Goal: Task Accomplishment & Management: Manage account settings

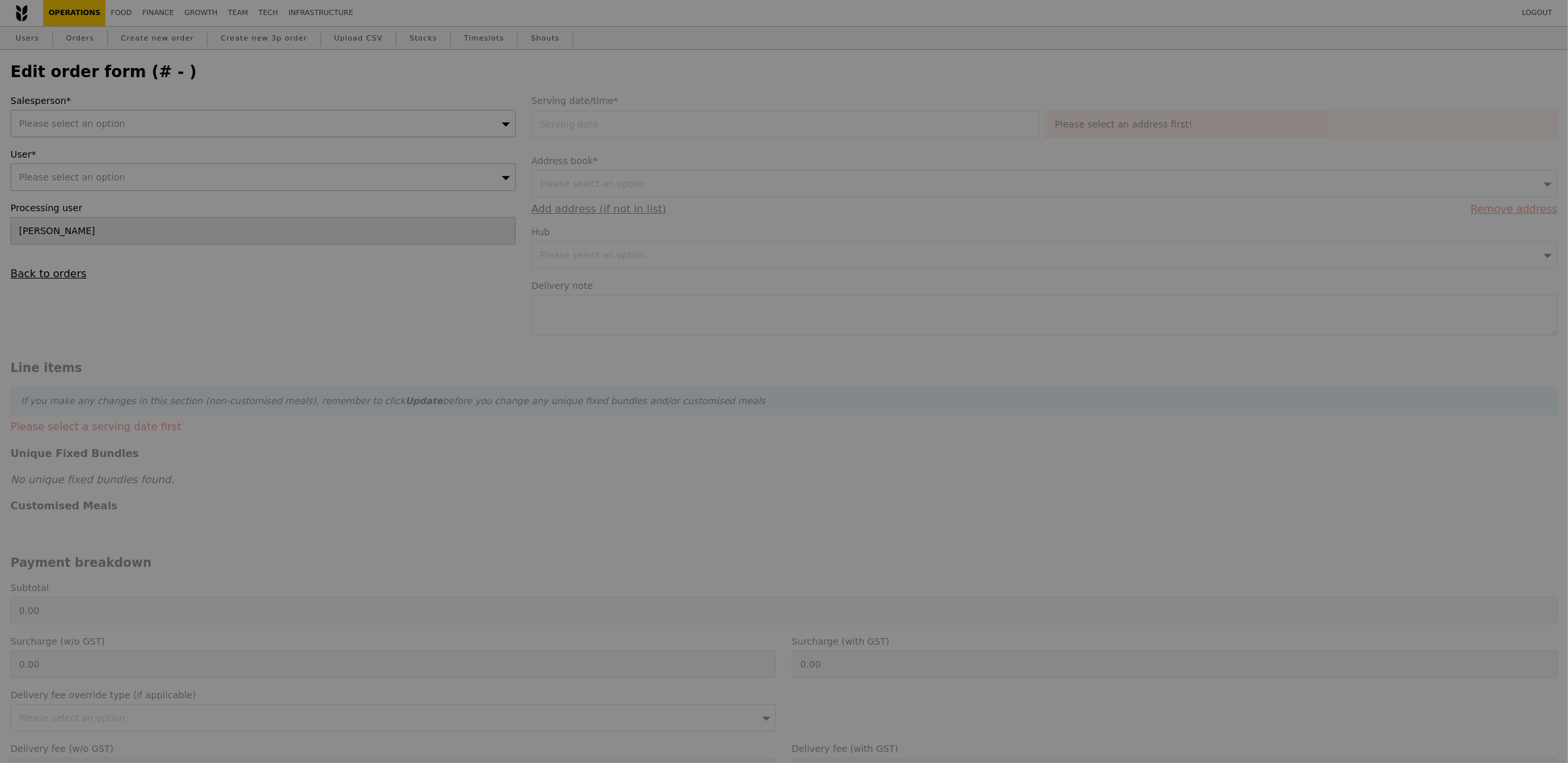
type input "[DATE]"
type textarea "Please deliver with P4305"
type input "89.00"
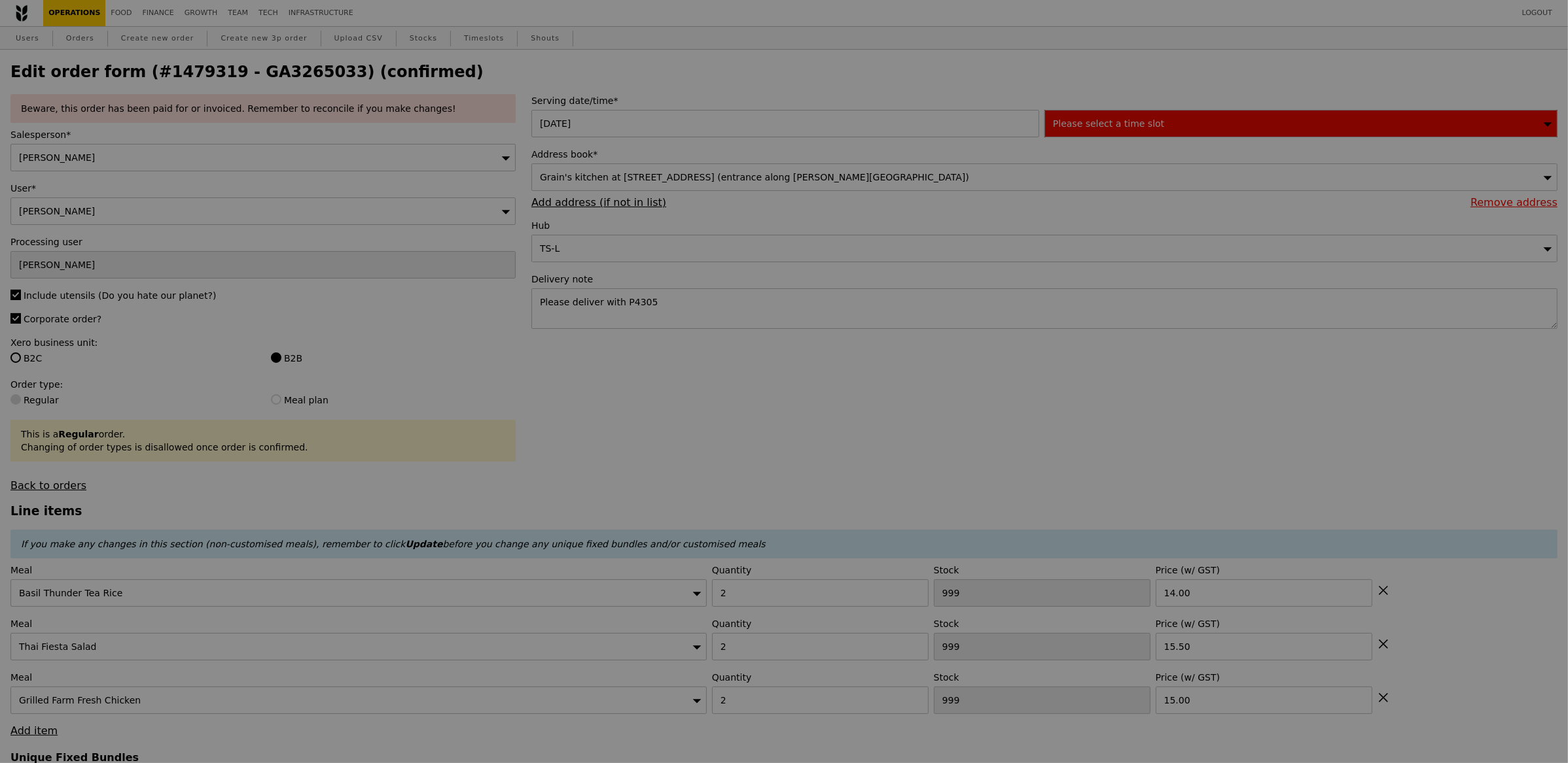
type input "2"
type input "5"
type input "2"
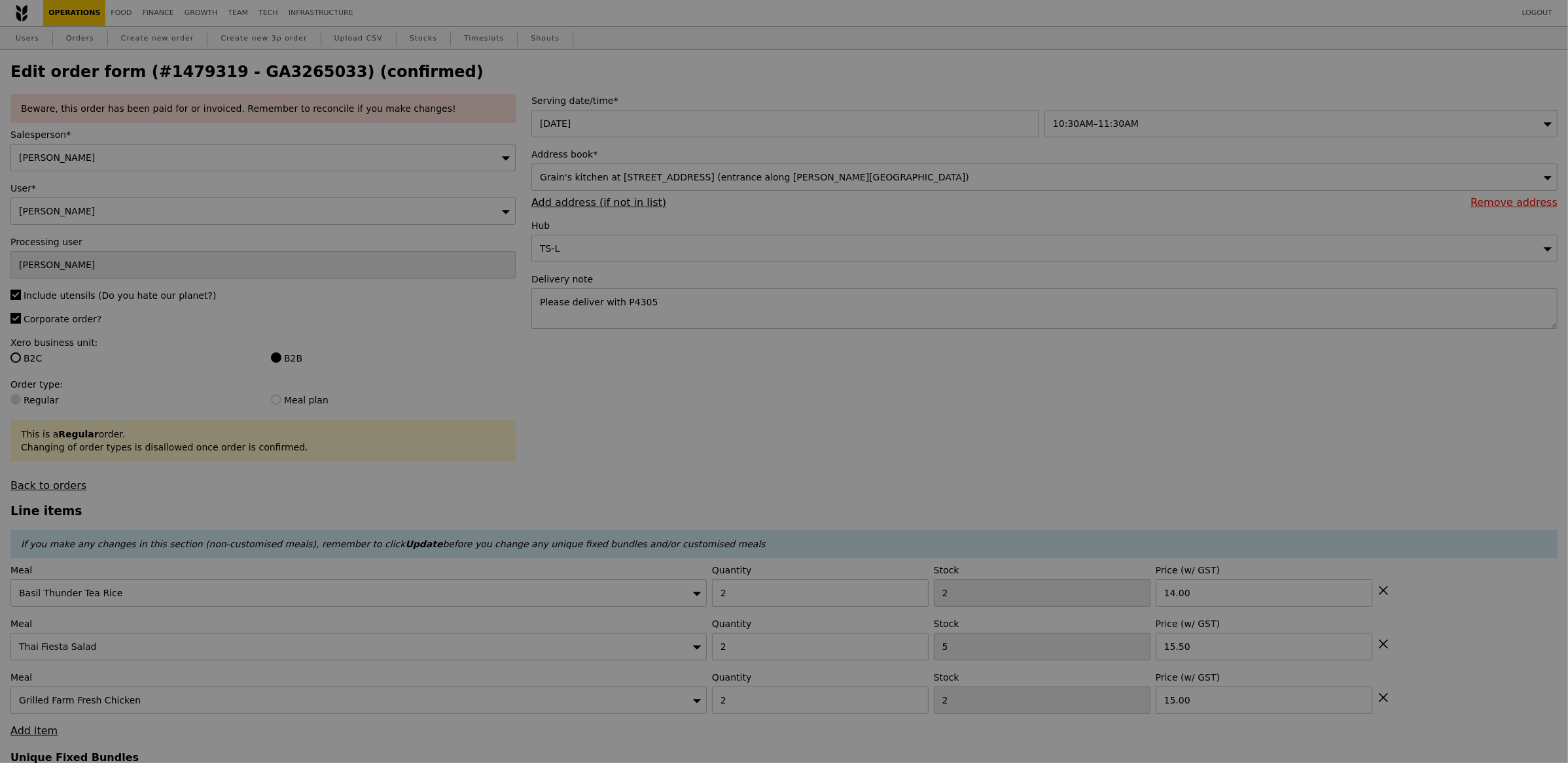
type input "Update"
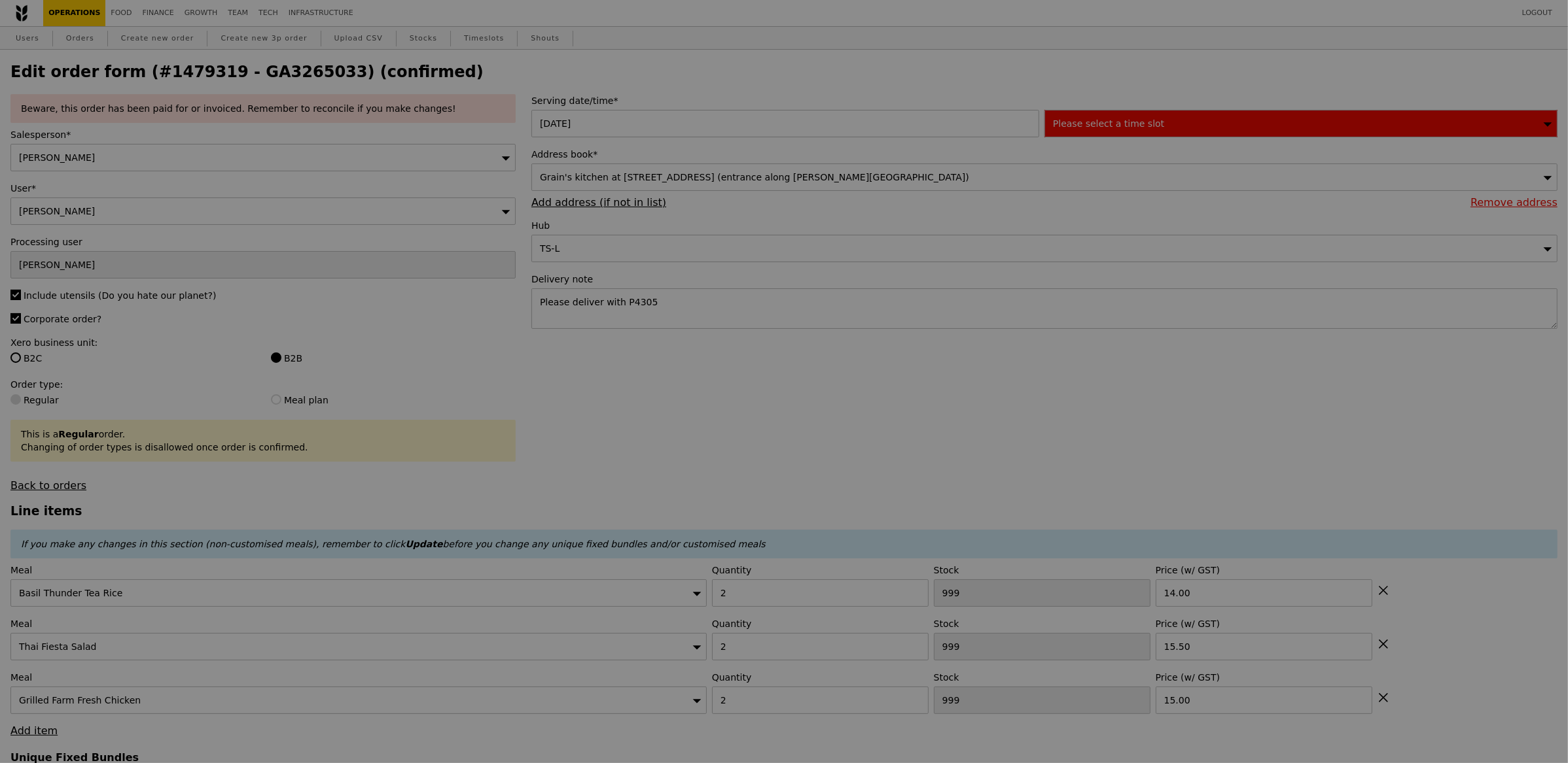
drag, startPoint x: 190, startPoint y: 43, endPoint x: 291, endPoint y: 99, distance: 115.5
click at [190, 43] on div at bounding box center [784, 382] width 1568 height 763
type input "2"
type input "5"
type input "2"
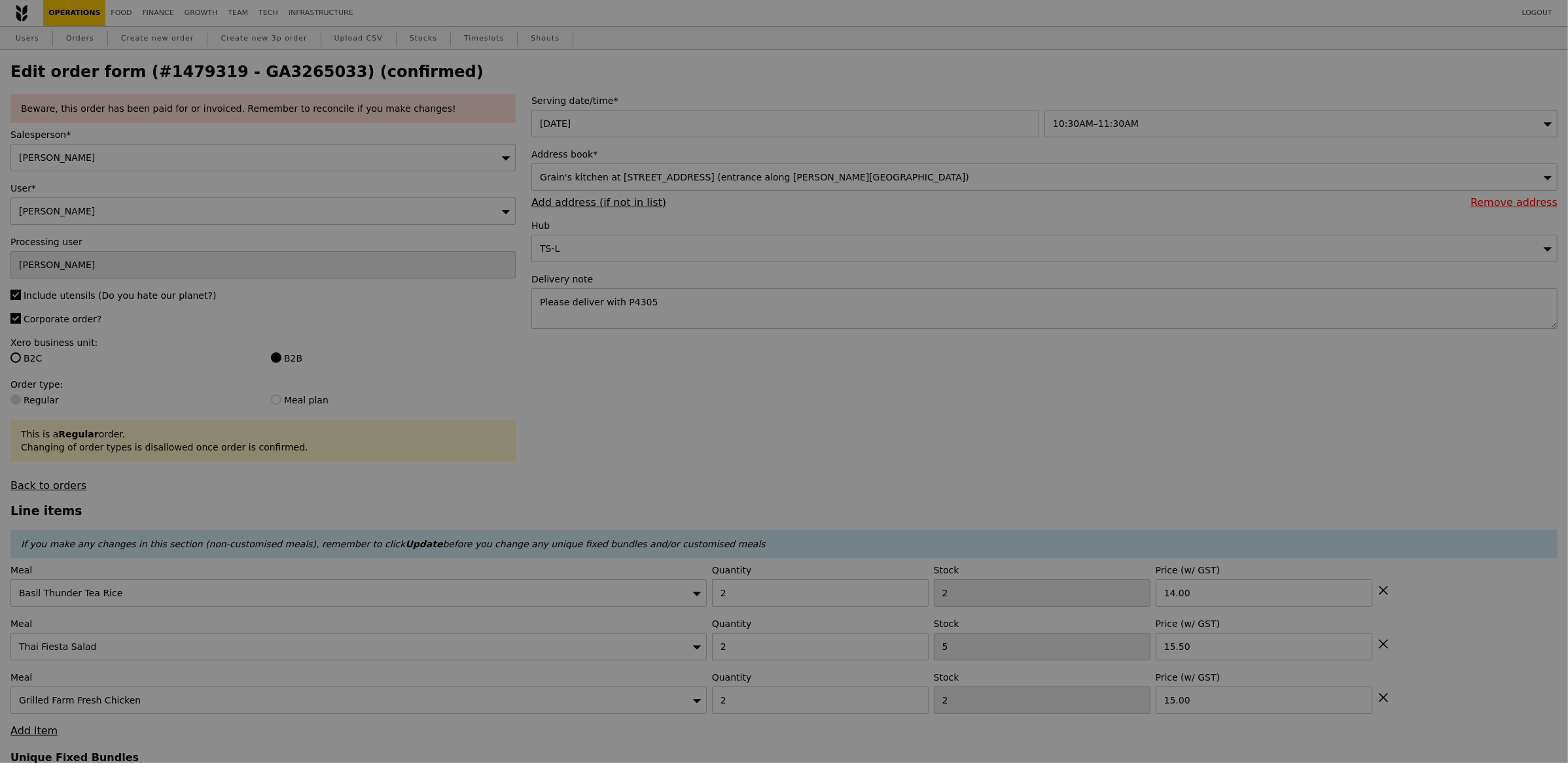
click at [302, 76] on div at bounding box center [784, 382] width 1568 height 763
click at [308, 74] on div at bounding box center [784, 382] width 1568 height 763
click at [311, 74] on div at bounding box center [784, 382] width 1568 height 763
click at [309, 69] on div at bounding box center [784, 382] width 1568 height 763
click at [311, 71] on div at bounding box center [784, 382] width 1568 height 763
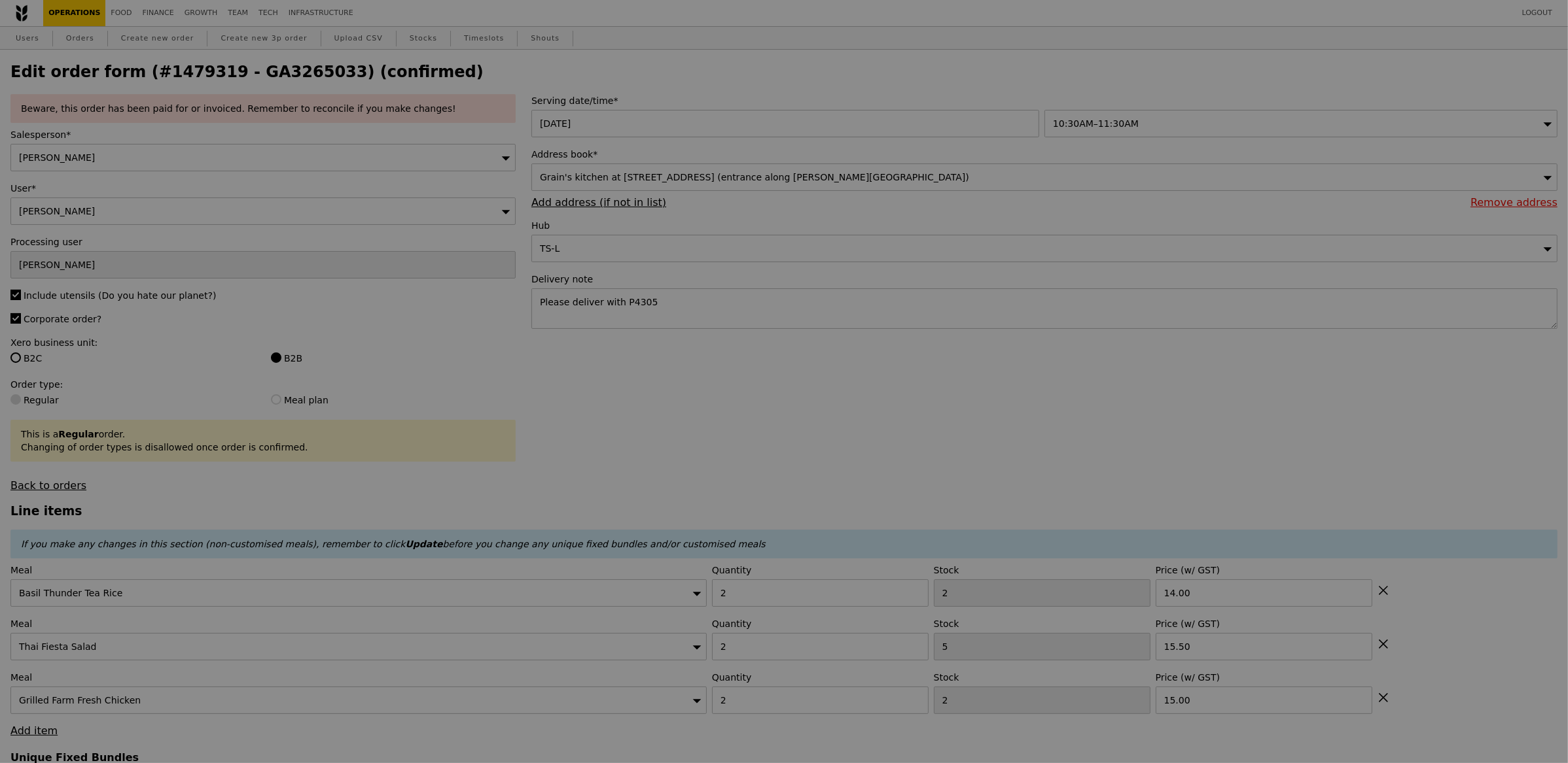
type input "Update"
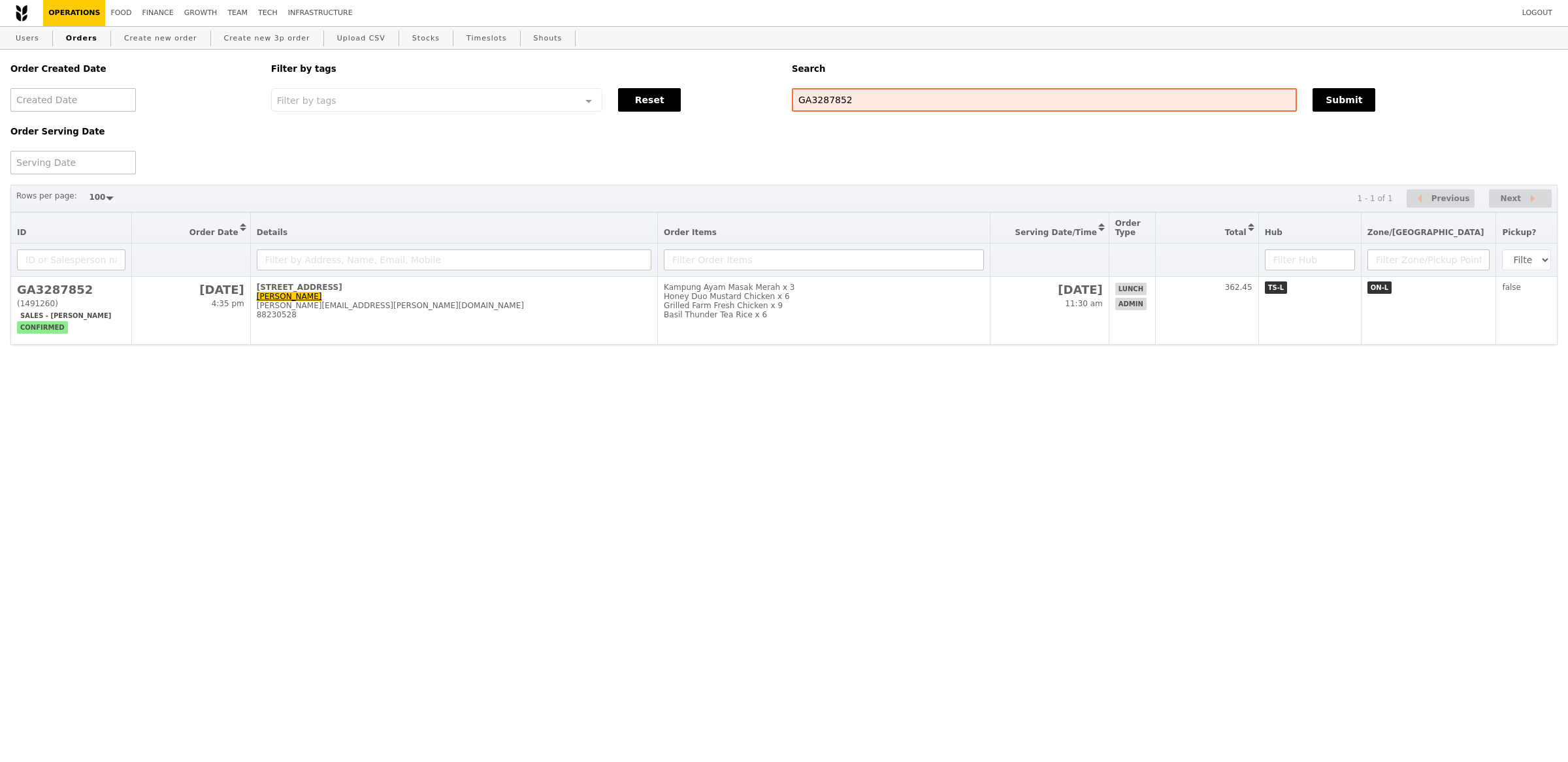
select select "100"
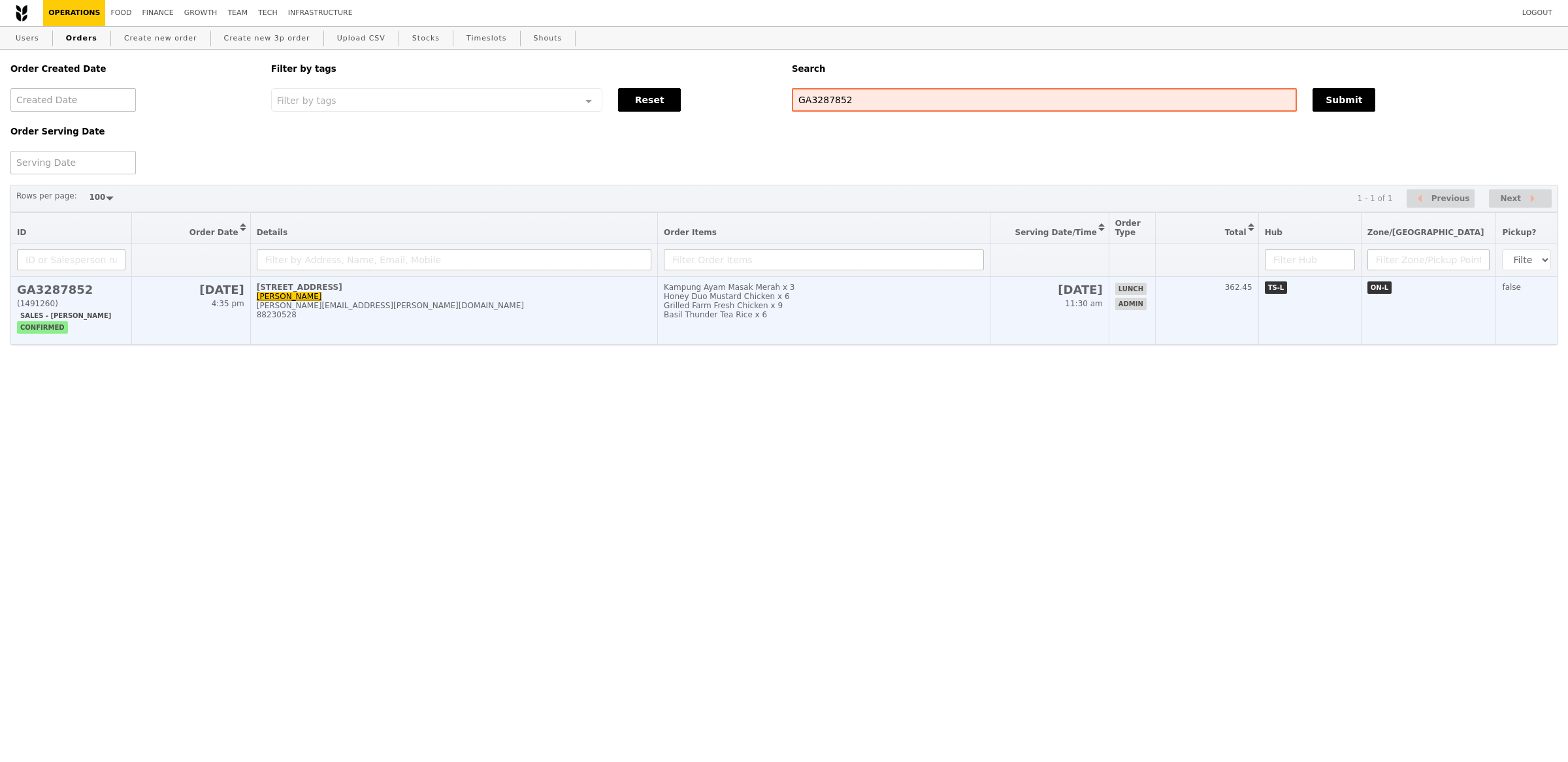
click at [460, 326] on td "[STREET_ADDRESS] [PERSON_NAME] [PERSON_NAME][EMAIL_ADDRESS][PERSON_NAME][DOMAIN…" at bounding box center [454, 311] width 407 height 68
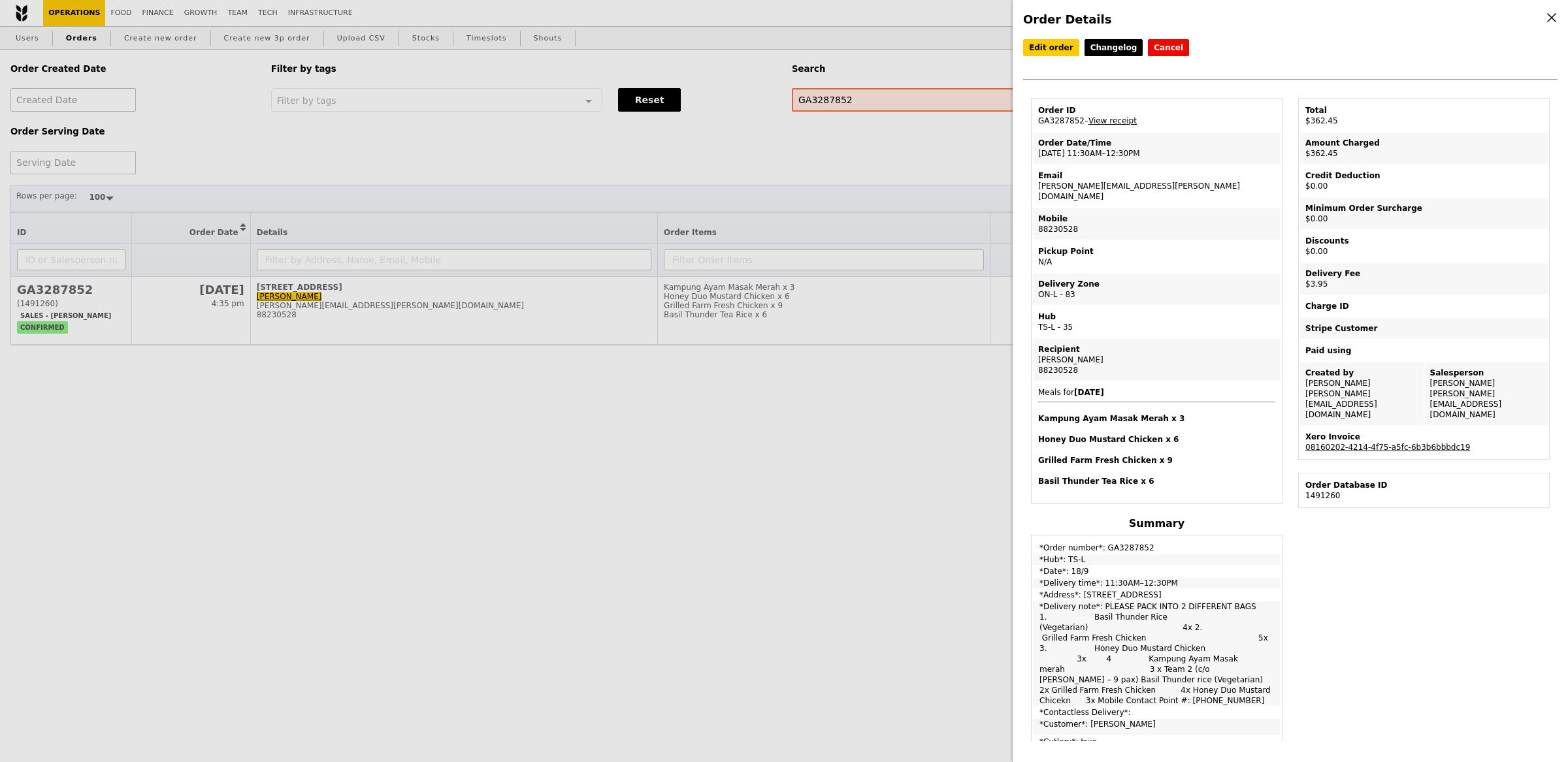
drag, startPoint x: 1084, startPoint y: 119, endPoint x: 1033, endPoint y: 123, distance: 51.2
click at [1033, 123] on td "Order ID GA3287852 – View receipt" at bounding box center [1157, 116] width 248 height 32
copy td "GA3287852"
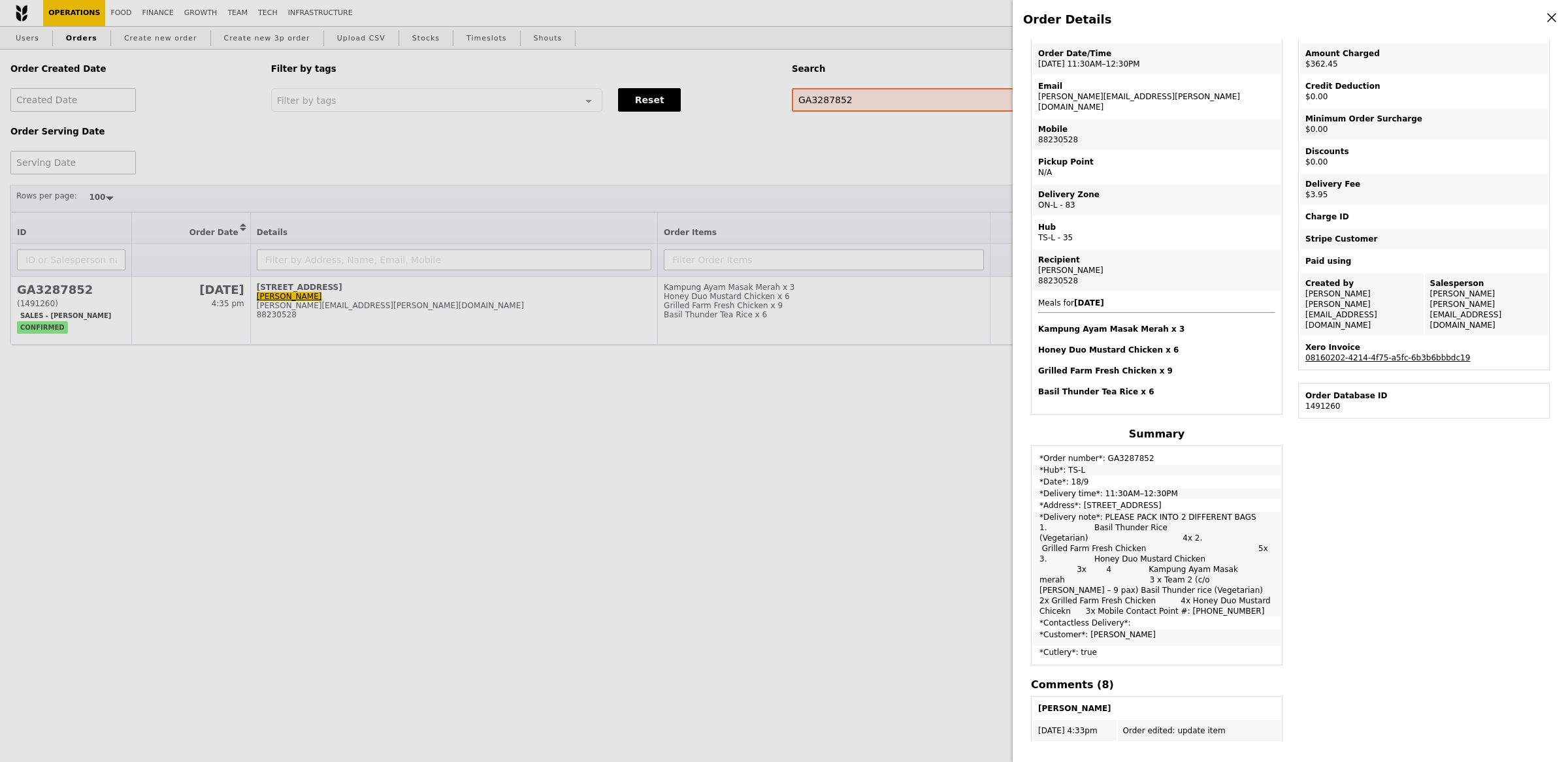
scroll to position [97, 0]
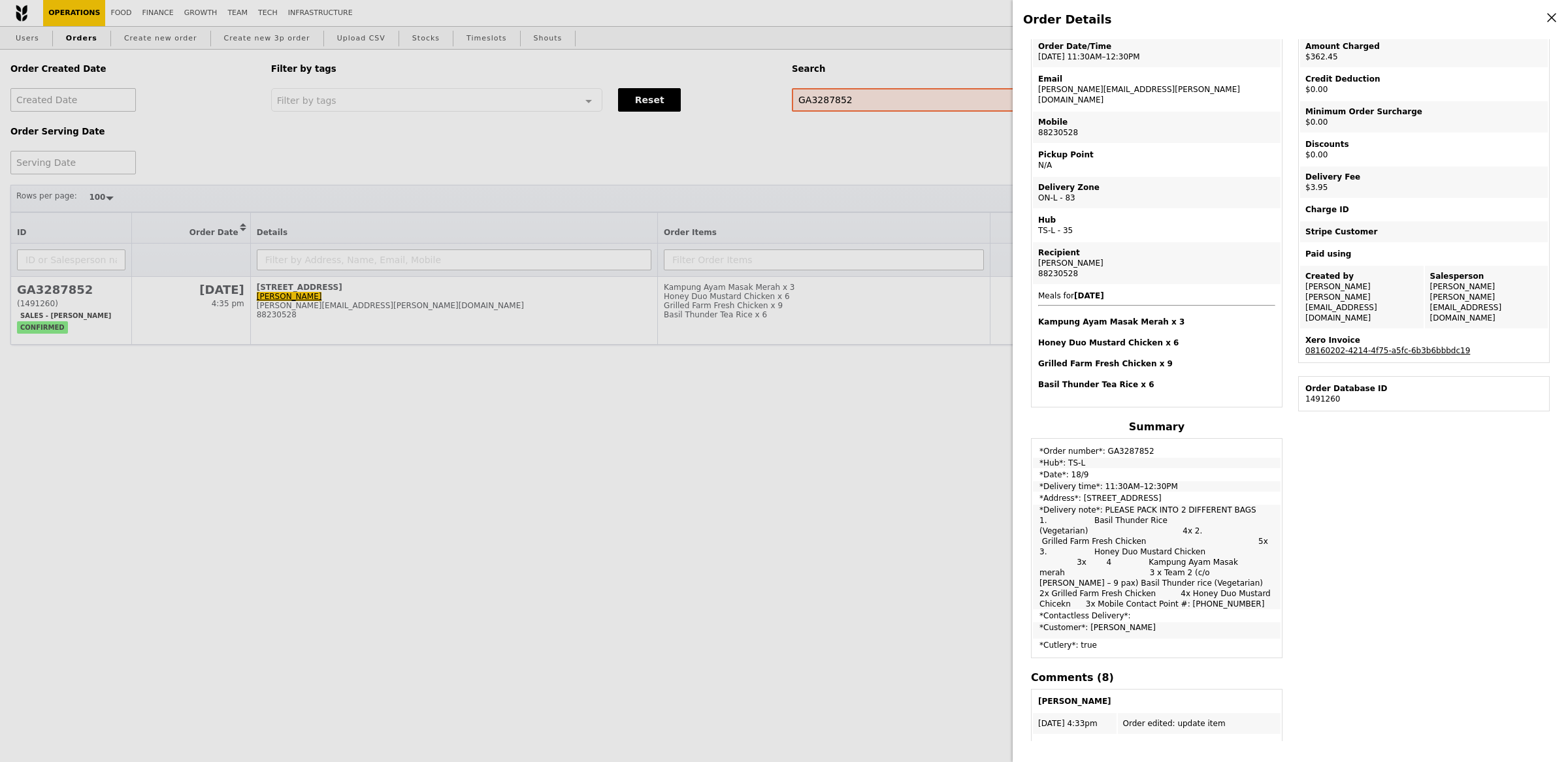
drag, startPoint x: 1098, startPoint y: 490, endPoint x: 1148, endPoint y: 541, distance: 71.4
click at [1143, 541] on td "*Delivery note*: PLEASE PACK INTO 2 DIFFERENT BAGS 1. Basil Thunder Rice (Veget…" at bounding box center [1157, 557] width 248 height 105
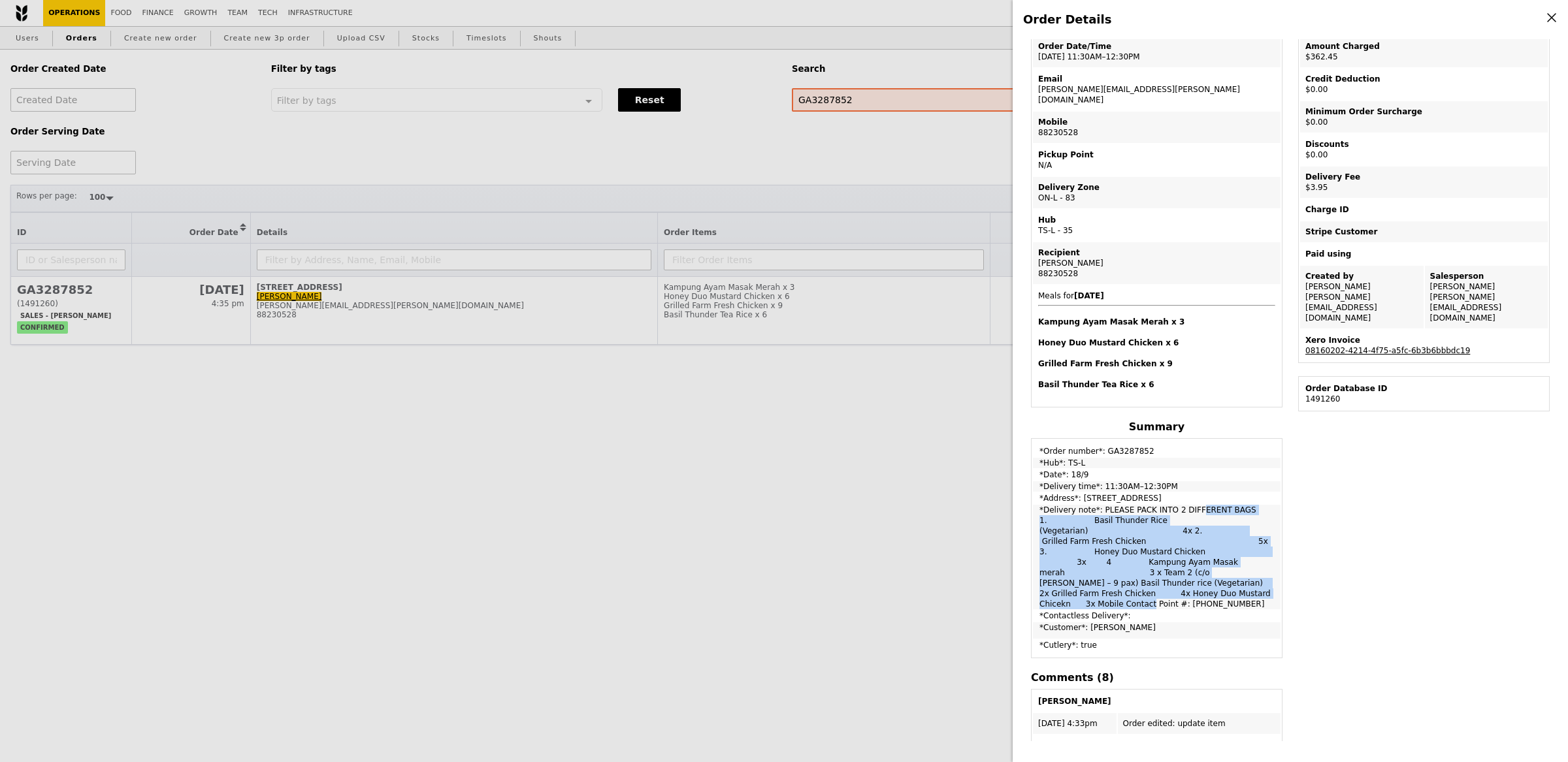
drag, startPoint x: 1101, startPoint y: 493, endPoint x: 1143, endPoint y: 573, distance: 90.4
click at [1143, 573] on td "*Delivery note*: PLEASE PACK INTO 2 DIFFERENT BAGS 1. Basil Thunder Rice (Veget…" at bounding box center [1157, 557] width 248 height 105
copy td "PLEASE PACK INTO 2 DIFFERENT BAGS 1. Basil Thunder Rice (Vegetarian) 4x 2. Gril…"
